Goal: Communication & Community: Answer question/provide support

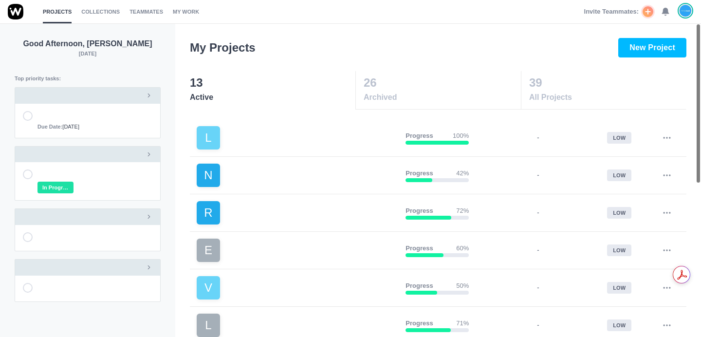
click at [304, 56] on header "My Projects New Project" at bounding box center [438, 40] width 526 height 34
click at [667, 11] on use at bounding box center [665, 11] width 7 height 7
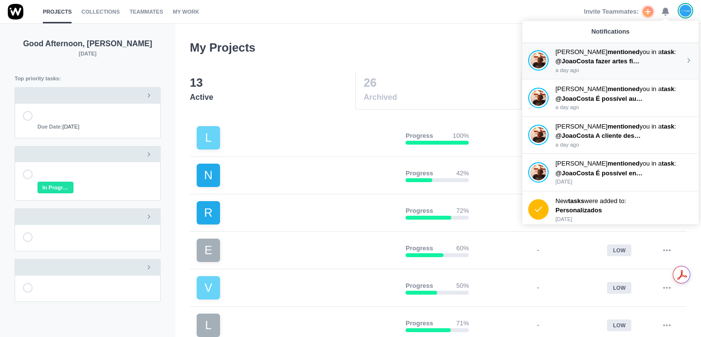
click at [597, 71] on p "a day ago" at bounding box center [621, 70] width 130 height 8
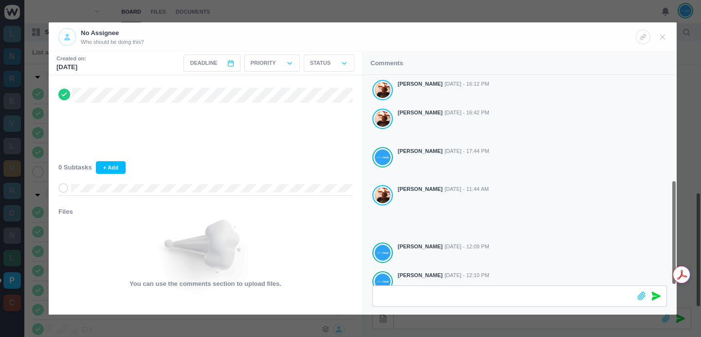
scroll to position [210, 0]
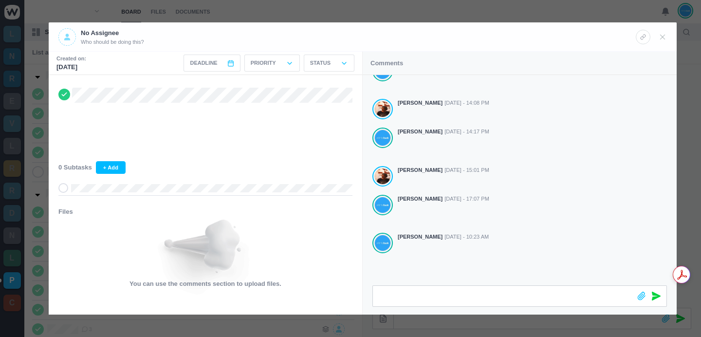
click at [365, 0] on div at bounding box center [350, 168] width 701 height 337
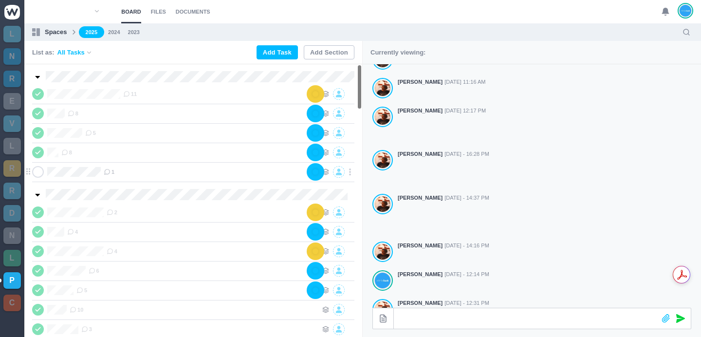
click at [114, 169] on span "1" at bounding box center [109, 172] width 11 height 8
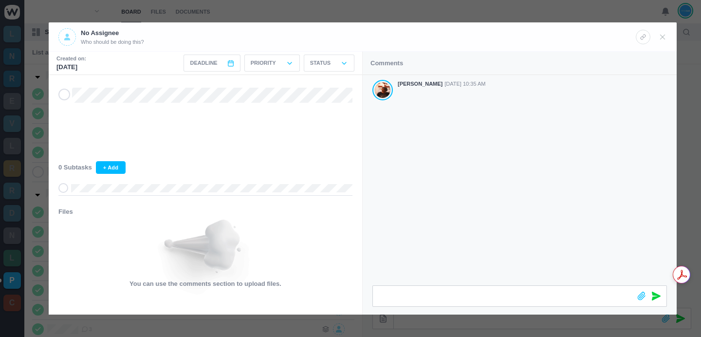
click at [447, 207] on div "Antonio Lopes Aug 29 - 10:35 AM" at bounding box center [520, 180] width 314 height 210
click at [369, 268] on div at bounding box center [520, 272] width 314 height 85
click at [633, 289] on div at bounding box center [649, 264] width 35 height 86
click at [656, 264] on icon at bounding box center [656, 263] width 9 height 9
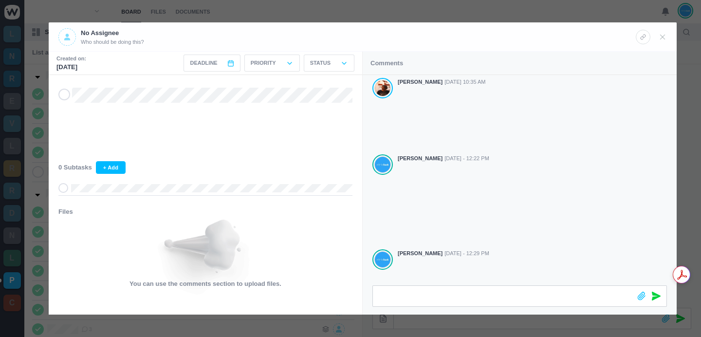
click at [315, 15] on div at bounding box center [350, 168] width 701 height 337
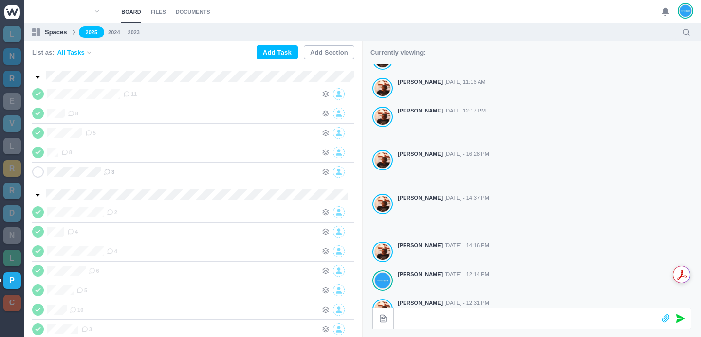
scroll to position [0, 0]
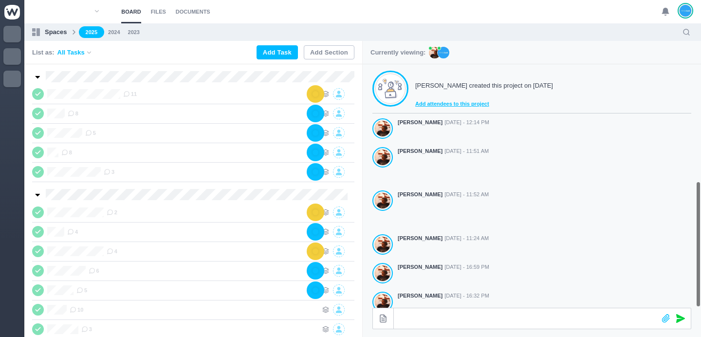
scroll to position [271, 0]
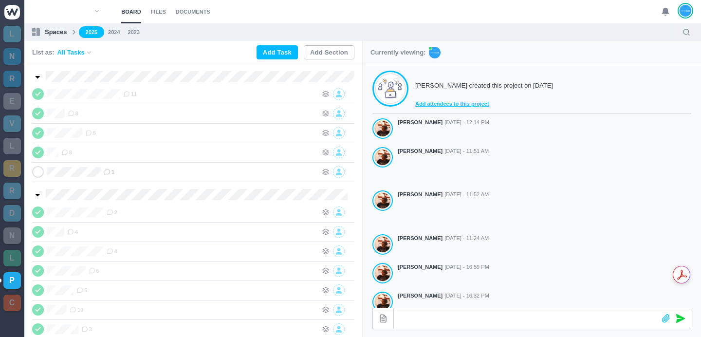
scroll to position [271, 0]
